Goal: Use online tool/utility: Utilize a website feature to perform a specific function

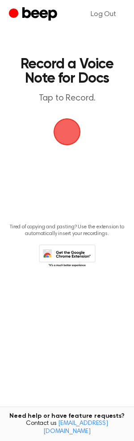
click at [73, 131] on span "button" at bounding box center [67, 132] width 30 height 30
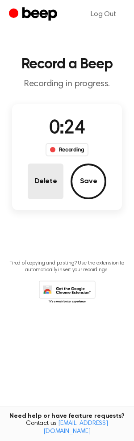
click at [39, 182] on button "Delete" at bounding box center [46, 182] width 36 height 36
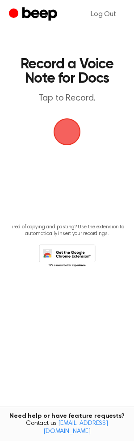
click at [69, 128] on span "button" at bounding box center [67, 132] width 32 height 32
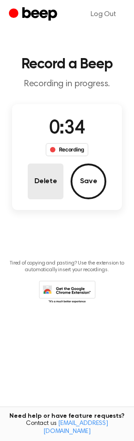
click at [40, 181] on button "Delete" at bounding box center [46, 182] width 36 height 36
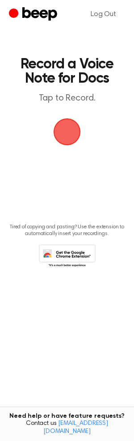
click at [72, 133] on span "button" at bounding box center [67, 131] width 27 height 27
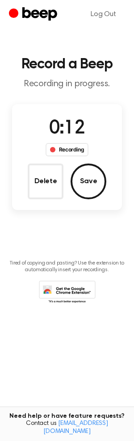
click at [36, 173] on button "Delete" at bounding box center [46, 182] width 36 height 36
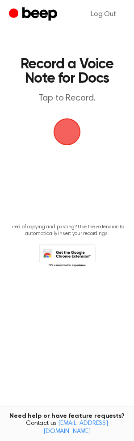
click at [72, 131] on span "button" at bounding box center [67, 132] width 30 height 30
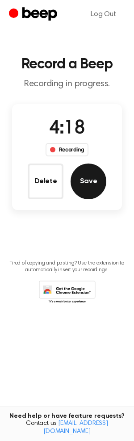
click at [90, 191] on button "Save" at bounding box center [89, 182] width 36 height 36
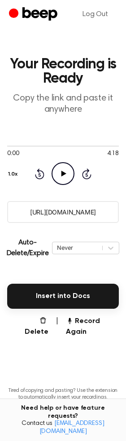
click at [58, 213] on input "[URL][DOMAIN_NAME]" at bounding box center [62, 212] width 111 height 22
click at [52, 215] on input "[URL][DOMAIN_NAME]" at bounding box center [62, 212] width 111 height 22
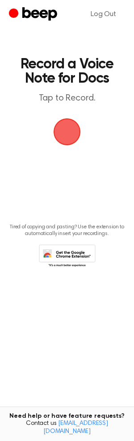
click at [71, 137] on span "button" at bounding box center [67, 132] width 32 height 32
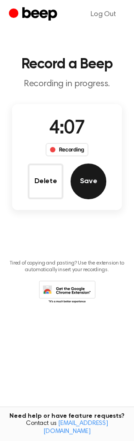
click at [97, 176] on button "Save" at bounding box center [89, 182] width 36 height 36
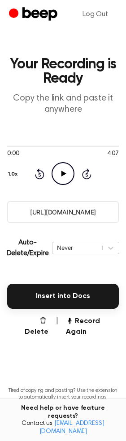
click at [67, 213] on input "https://beep.audio/umrLwSe" at bounding box center [62, 212] width 111 height 22
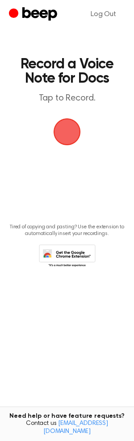
click at [66, 131] on span "button" at bounding box center [67, 131] width 25 height 25
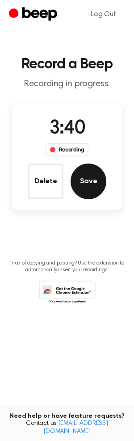
click at [89, 168] on button "Save" at bounding box center [89, 182] width 36 height 36
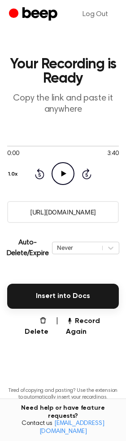
click at [70, 209] on input "https://beep.audio/faeyecy" at bounding box center [62, 212] width 111 height 22
